Goal: Task Accomplishment & Management: Use online tool/utility

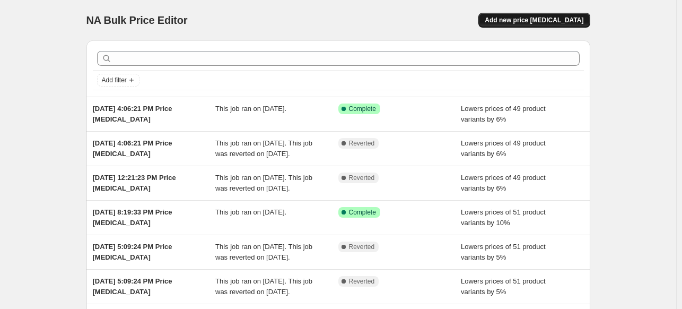
click at [528, 20] on span "Add new price [MEDICAL_DATA]" at bounding box center [533, 20] width 99 height 8
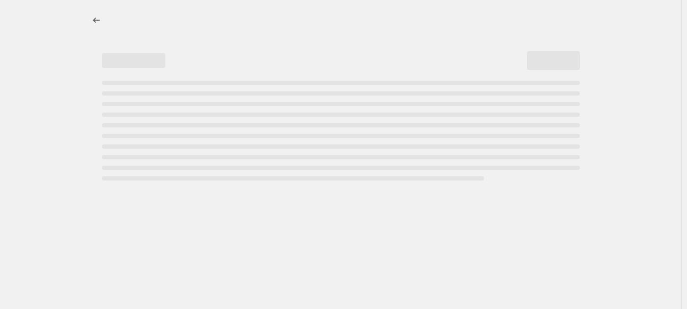
select select "percentage"
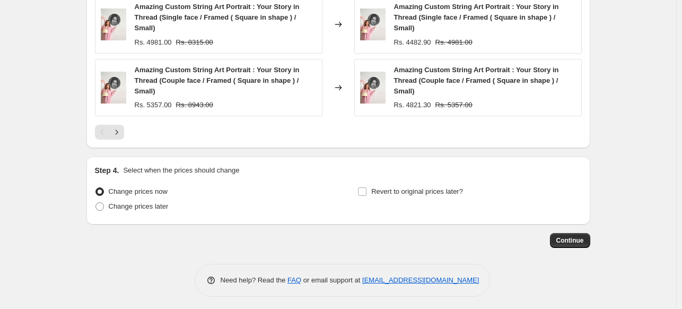
scroll to position [819, 0]
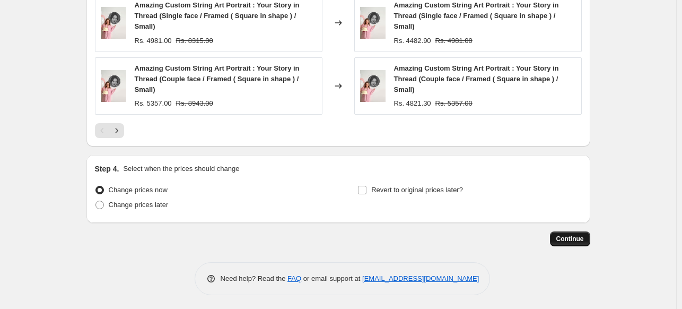
click at [563, 235] on span "Continue" at bounding box center [570, 238] width 28 height 8
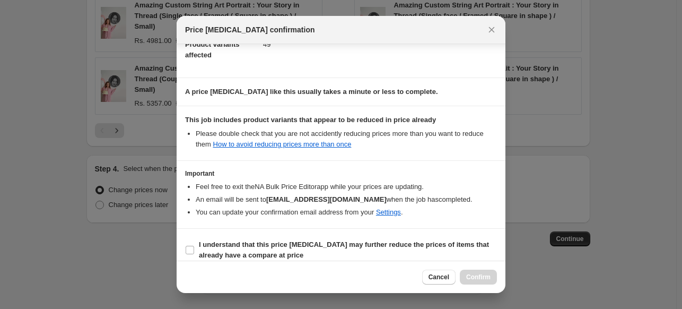
scroll to position [136, 0]
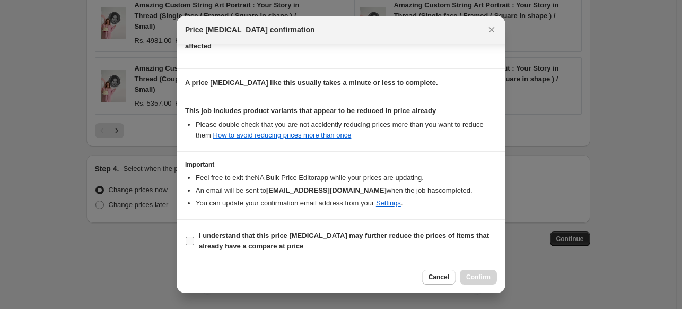
click at [191, 236] on input "I understand that this price [MEDICAL_DATA] may further reduce the prices of it…" at bounding box center [190, 240] width 8 height 8
checkbox input "true"
click at [471, 277] on span "Confirm" at bounding box center [478, 276] width 24 height 8
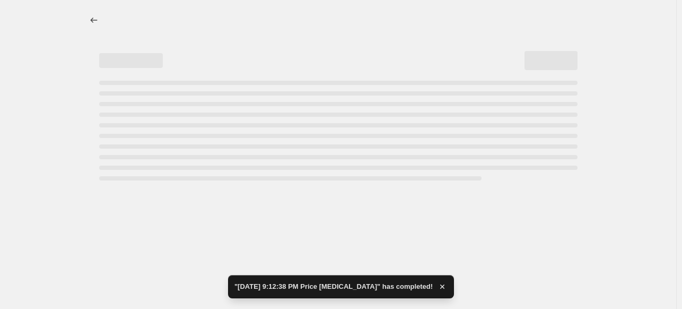
select select "percentage"
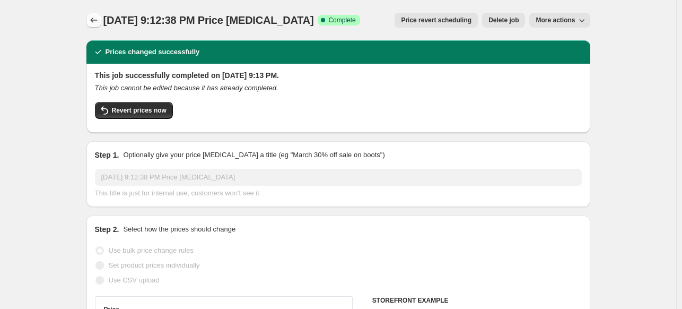
click at [95, 21] on icon "Price change jobs" at bounding box center [94, 20] width 11 height 11
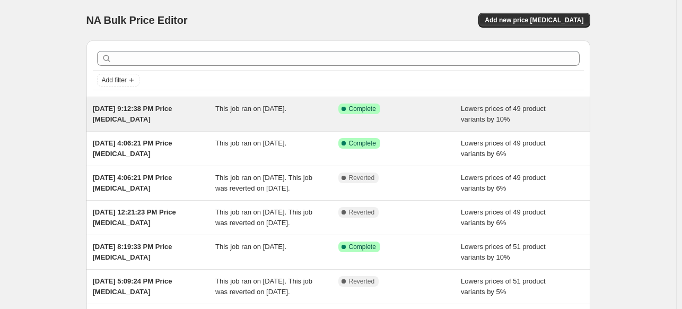
click at [139, 108] on span "[DATE] 9:12:38 PM Price [MEDICAL_DATA]" at bounding box center [133, 113] width 80 height 19
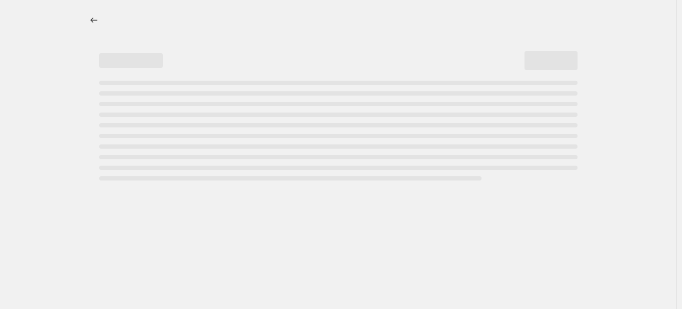
select select "percentage"
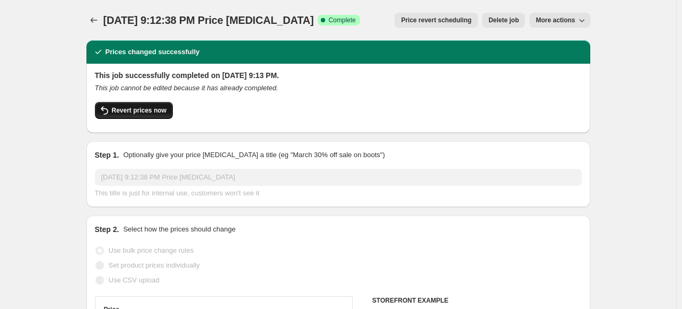
click at [155, 114] on span "Revert prices now" at bounding box center [139, 110] width 55 height 8
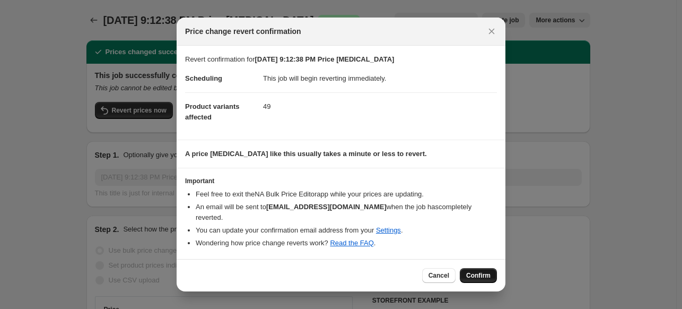
click at [490, 275] on button "Confirm" at bounding box center [478, 275] width 37 height 15
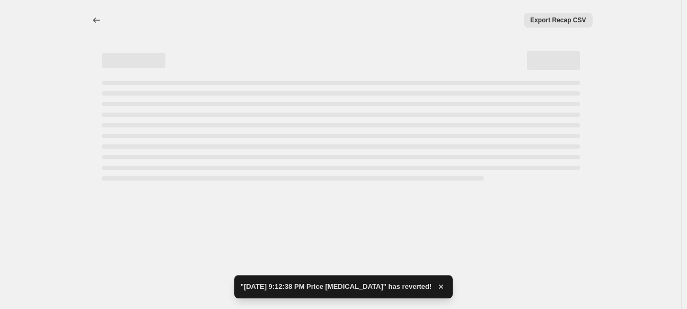
select select "percentage"
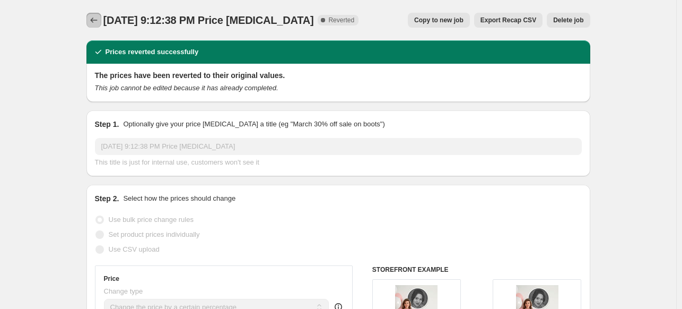
click at [93, 19] on icon "Price change jobs" at bounding box center [94, 20] width 11 height 11
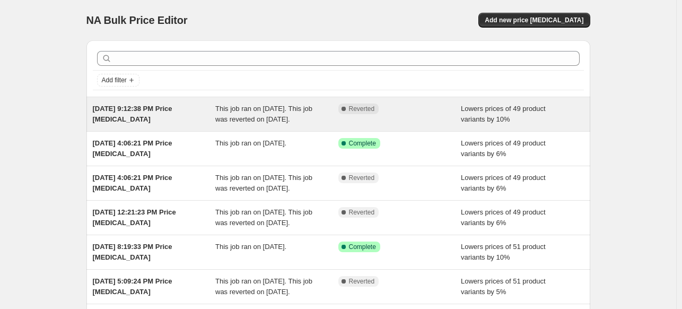
click at [171, 111] on span "[DATE] 9:12:38 PM Price [MEDICAL_DATA]" at bounding box center [133, 113] width 80 height 19
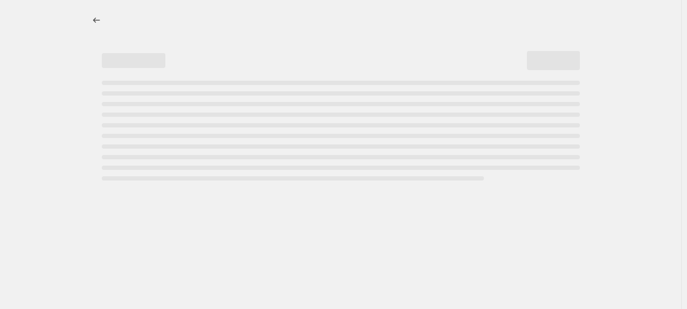
select select "percentage"
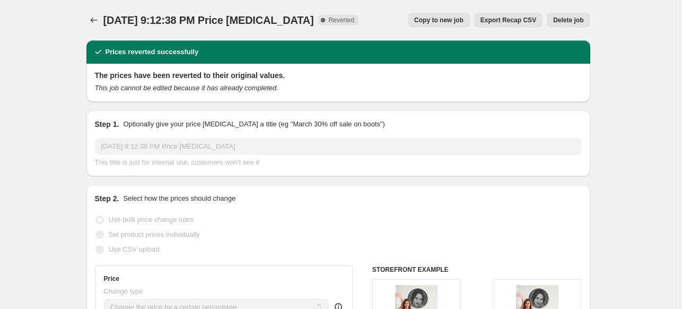
click at [565, 18] on span "Delete job" at bounding box center [568, 20] width 30 height 8
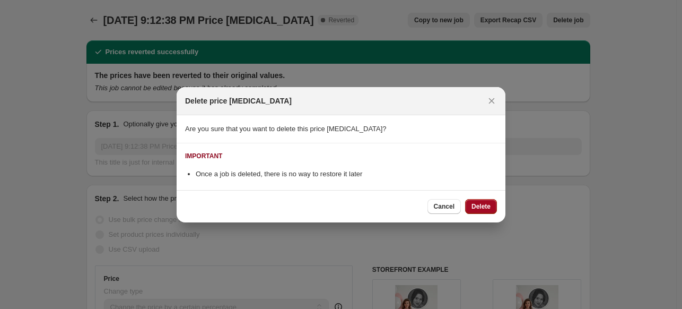
click at [486, 201] on button "Delete" at bounding box center [481, 206] width 32 height 15
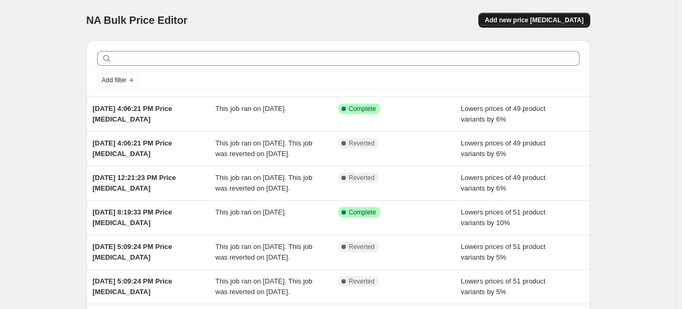
click at [517, 21] on span "Add new price [MEDICAL_DATA]" at bounding box center [533, 20] width 99 height 8
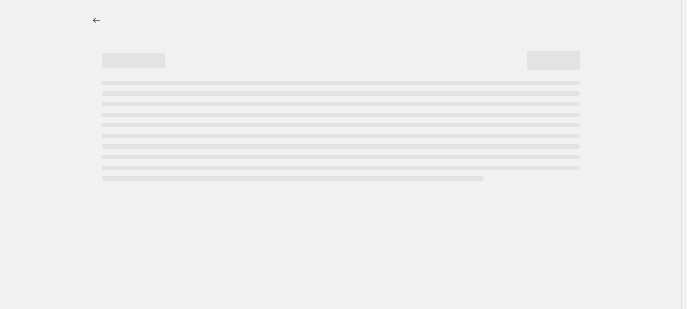
select select "percentage"
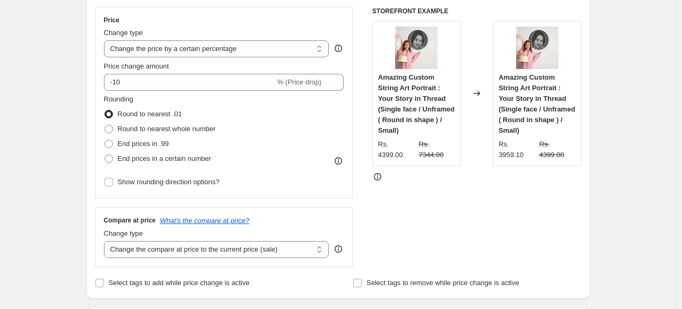
scroll to position [190, 0]
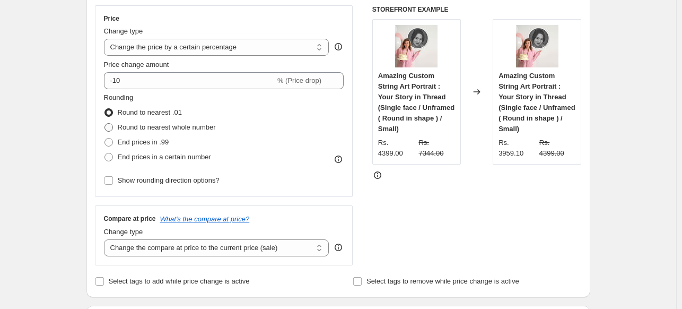
click at [108, 130] on span at bounding box center [108, 127] width 8 height 8
click at [105, 124] on input "Round to nearest whole number" at bounding box center [104, 123] width 1 height 1
radio input "true"
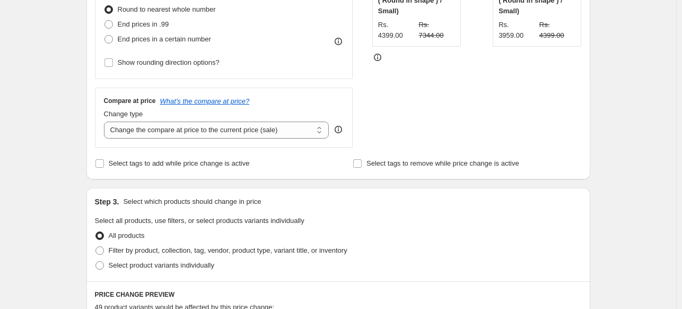
scroll to position [309, 0]
click at [173, 132] on select "Change the compare at price to the current price (sale) Change the compare at p…" at bounding box center [216, 128] width 225 height 17
select select "no_change"
click at [106, 120] on select "Change the compare at price to the current price (sale) Change the compare at p…" at bounding box center [216, 128] width 225 height 17
click at [266, 126] on select "Change the compare at price to the current price (sale) Change the compare at p…" at bounding box center [216, 128] width 225 height 17
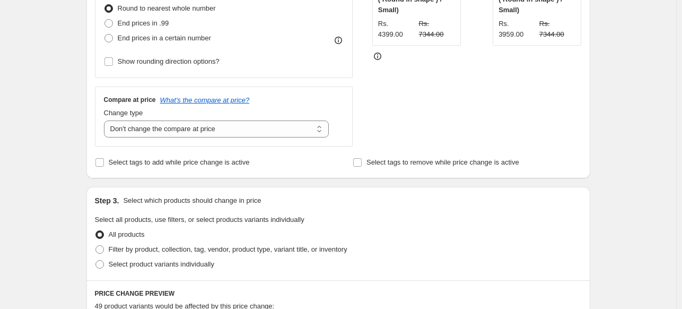
click at [347, 110] on div "Compare at price What's the compare at price? Change type Change the compare at…" at bounding box center [224, 115] width 258 height 59
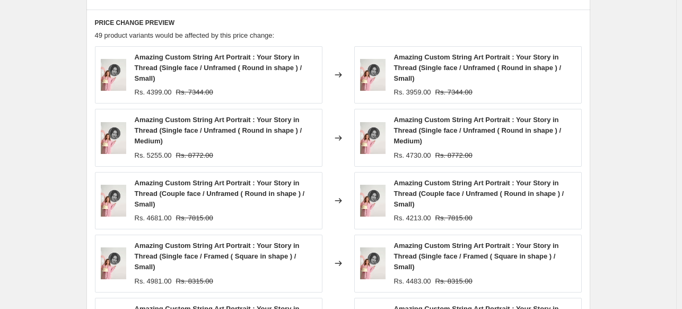
scroll to position [819, 0]
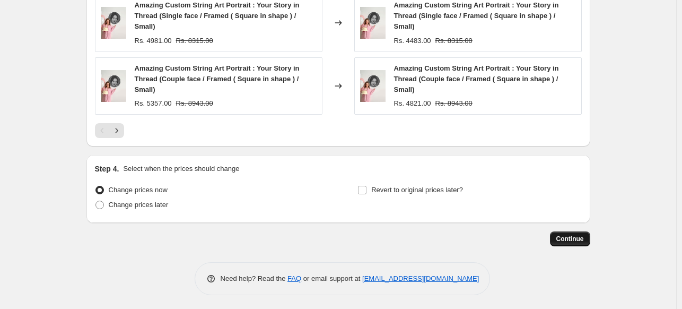
click at [577, 237] on span "Continue" at bounding box center [570, 238] width 28 height 8
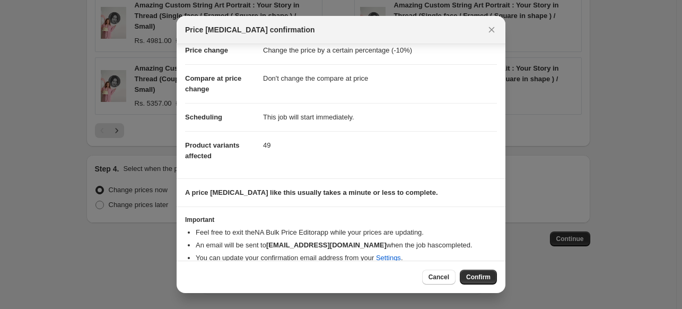
scroll to position [39, 0]
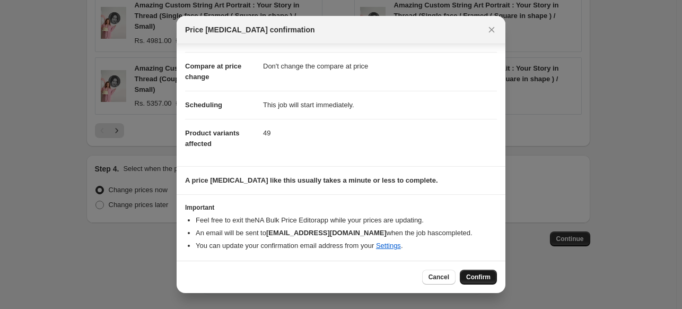
click at [478, 279] on span "Confirm" at bounding box center [478, 276] width 24 height 8
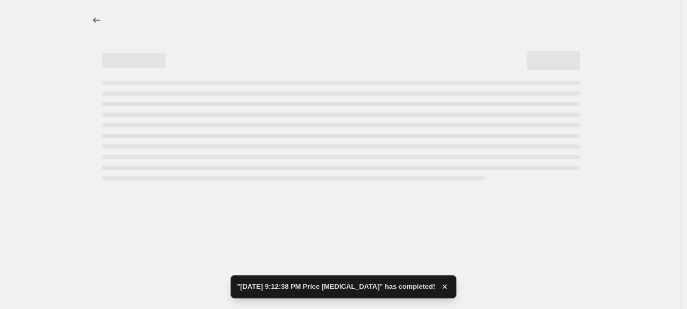
select select "percentage"
select select "no_change"
